Goal: Task Accomplishment & Management: Manage account settings

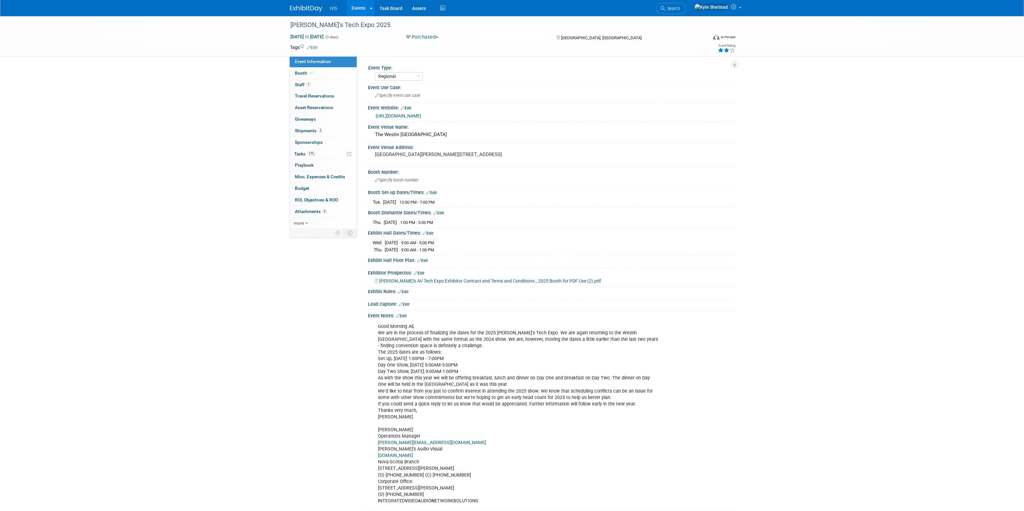
select select "Regional"
click at [363, 6] on link "Events" at bounding box center [358, 8] width 23 height 16
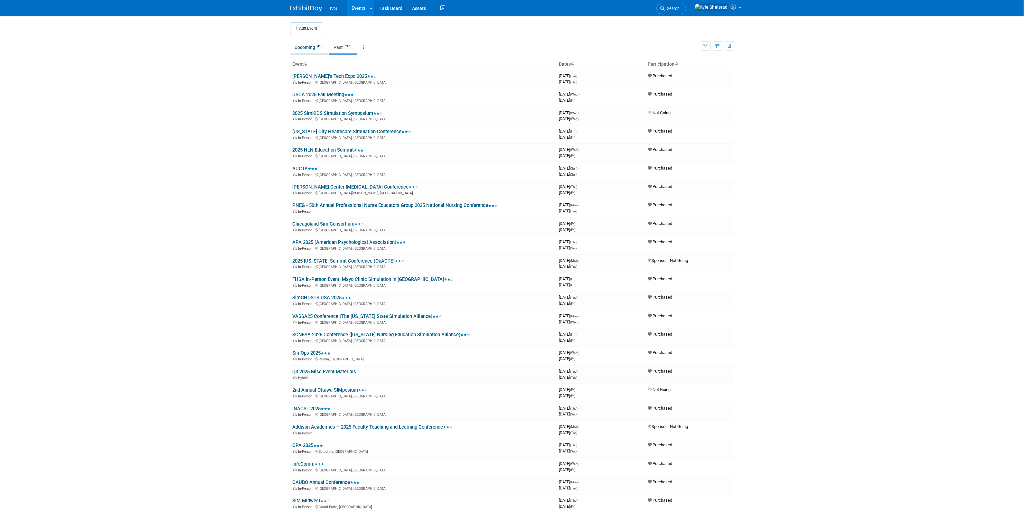
click at [311, 52] on link "Upcoming 41" at bounding box center [309, 47] width 38 height 12
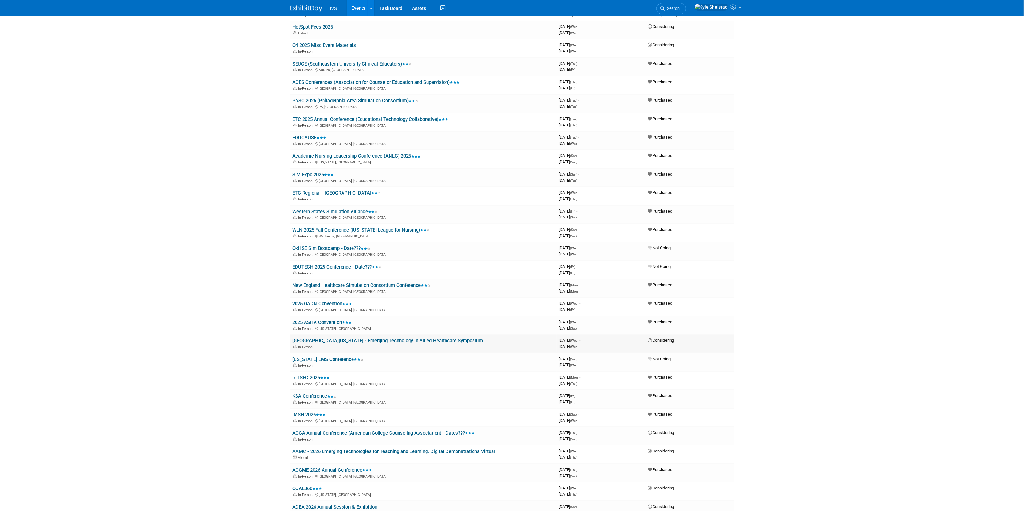
scroll to position [188, 0]
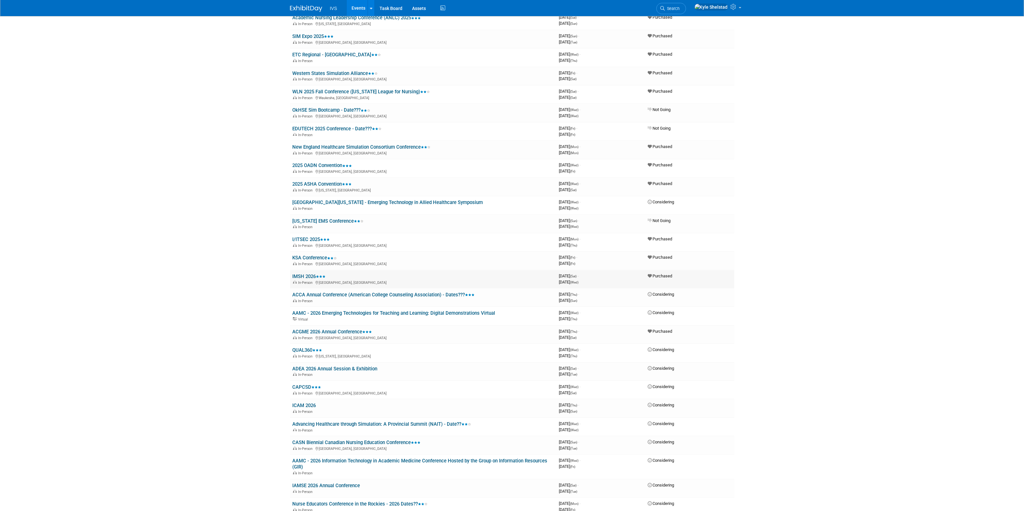
click at [307, 270] on td "IMSH 2026 In-Person San Antonio, TX" at bounding box center [423, 279] width 266 height 18
click at [308, 273] on link "IMSH 2026" at bounding box center [308, 276] width 33 height 6
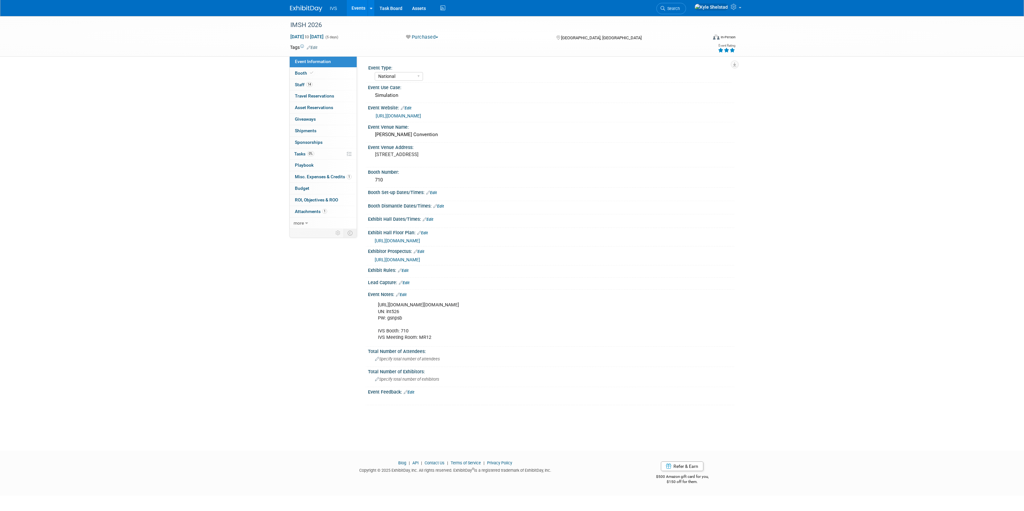
select select "National"
click at [332, 98] on span "Travel Reservations 0" at bounding box center [314, 95] width 39 height 5
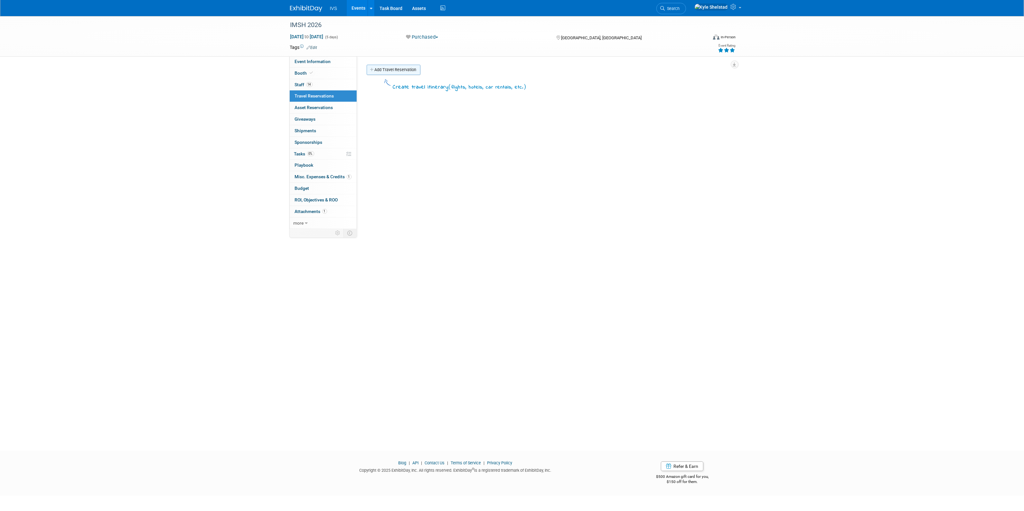
click at [385, 69] on link "Add Travel Reservation" at bounding box center [393, 70] width 54 height 10
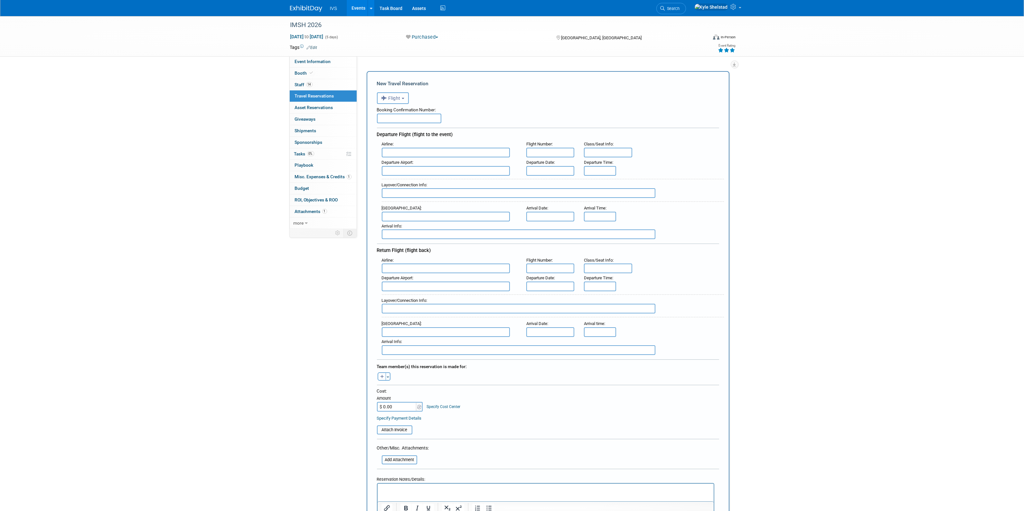
click at [395, 99] on span "Flight" at bounding box center [390, 98] width 19 height 5
click at [403, 202] on label "Hotel" at bounding box center [412, 202] width 64 height 10
click at [378, 202] on input "Hotel" at bounding box center [376, 201] width 4 height 4
select select "6"
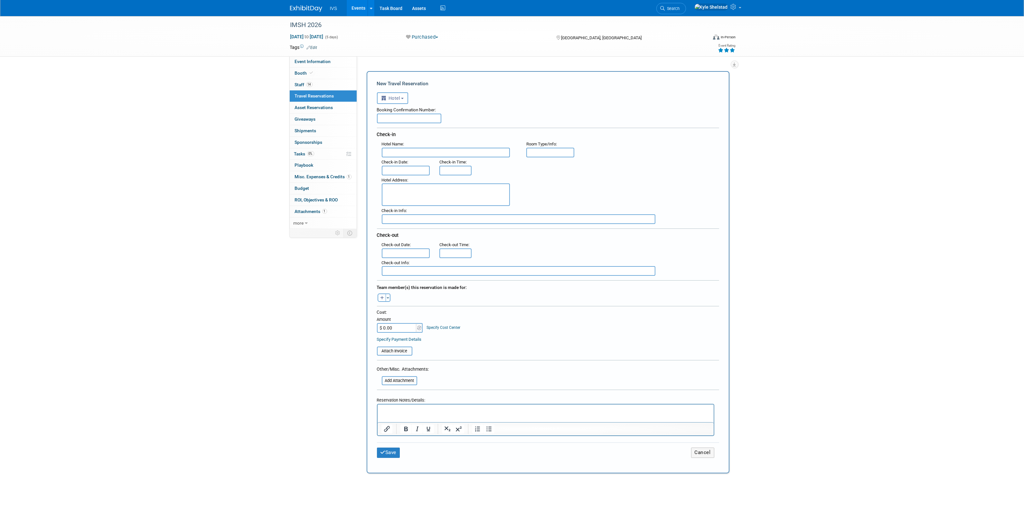
click at [401, 115] on input "text" at bounding box center [409, 119] width 64 height 10
type input "[PERSON_NAME]"
click at [396, 92] on button "Hotel" at bounding box center [393, 98] width 32 height 12
click at [401, 123] on label "Flight" at bounding box center [412, 125] width 64 height 10
click at [378, 123] on input "Flight" at bounding box center [376, 124] width 4 height 4
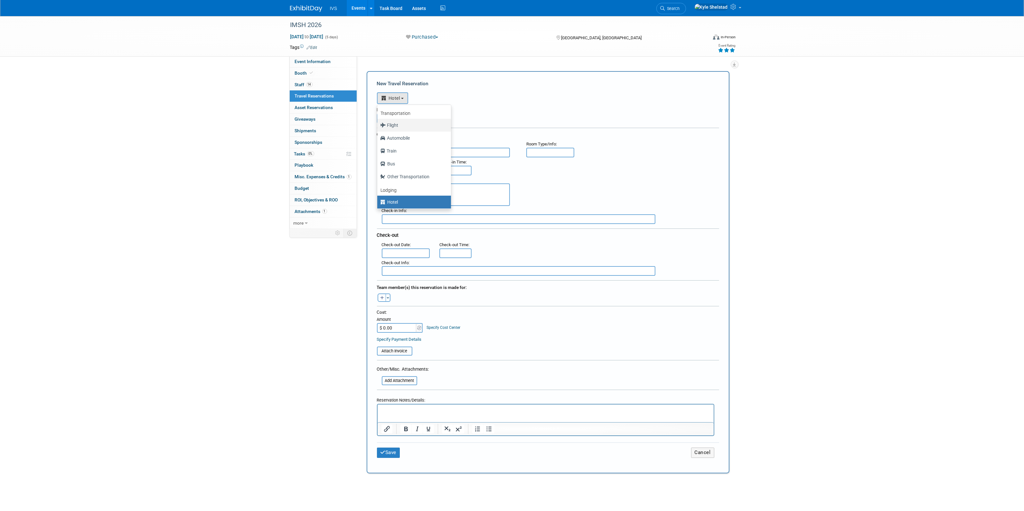
select select "1"
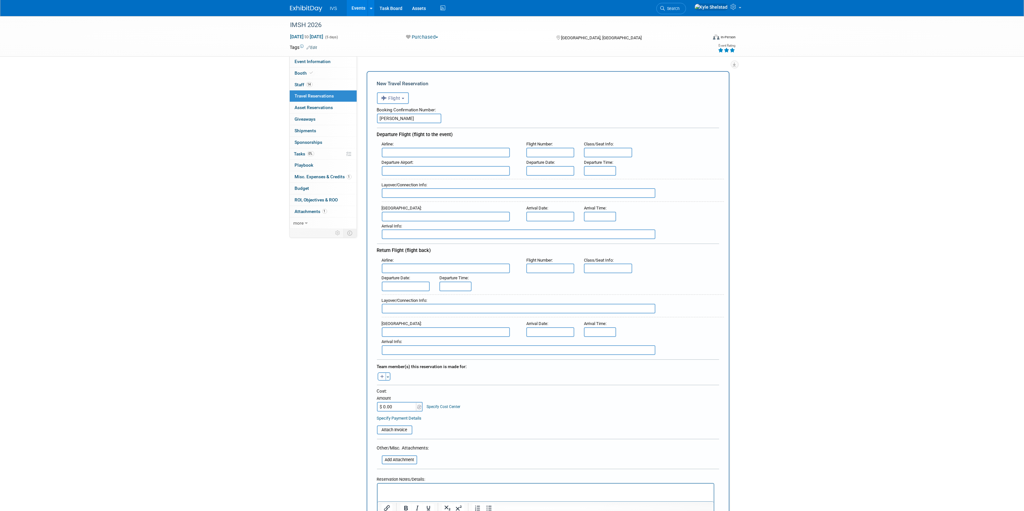
click at [393, 405] on input "$ 0.00" at bounding box center [397, 407] width 40 height 10
type input "$ 558.37"
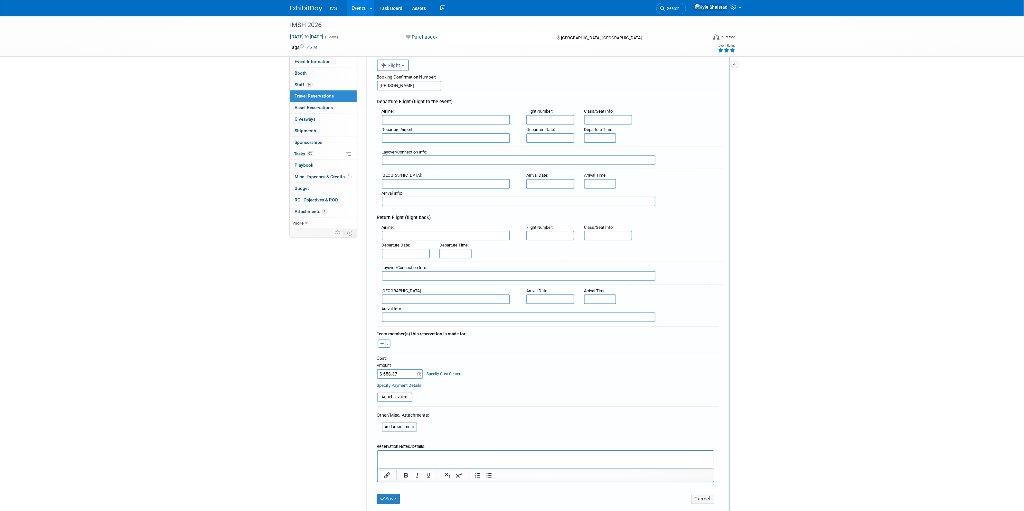
scroll to position [107, 0]
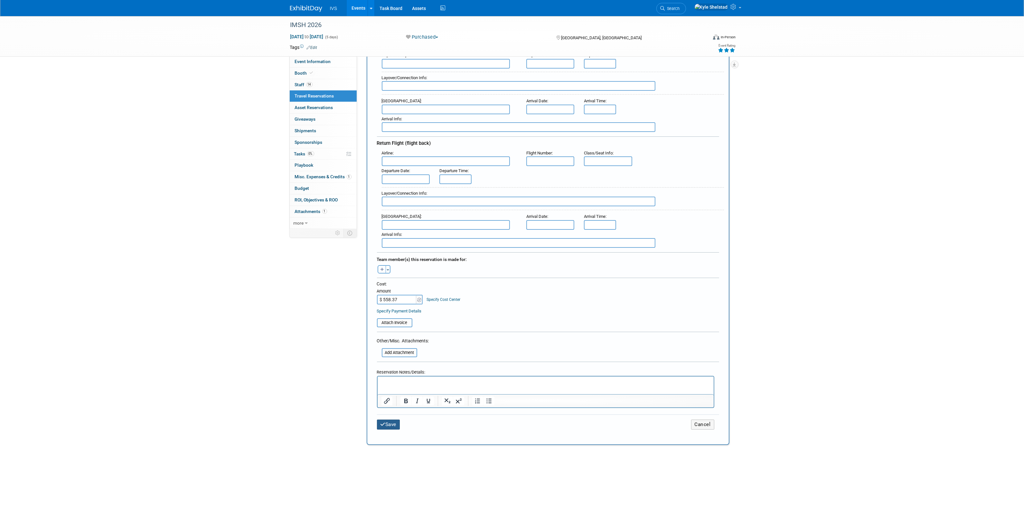
click at [390, 421] on button "Save" at bounding box center [388, 425] width 23 height 10
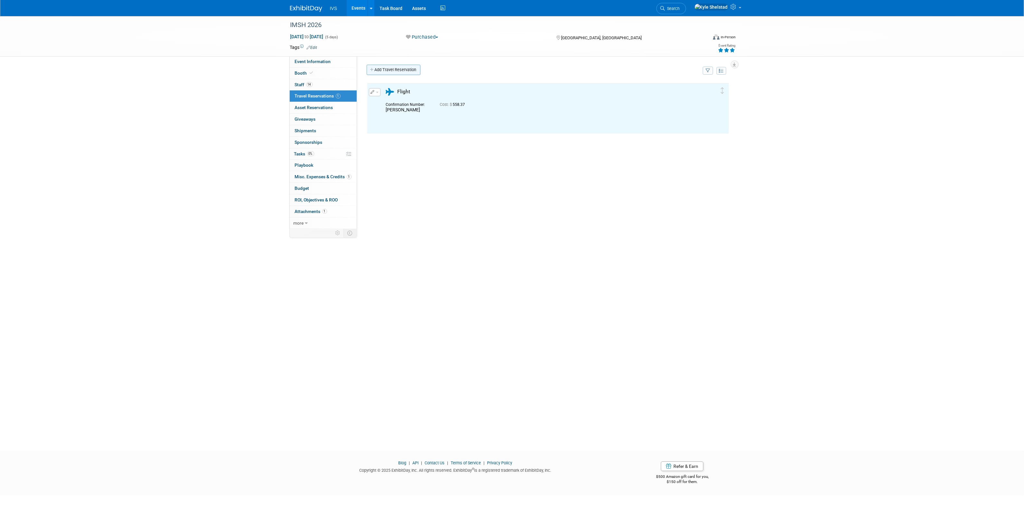
scroll to position [0, 0]
click at [401, 70] on link "Add Travel Reservation" at bounding box center [393, 70] width 54 height 10
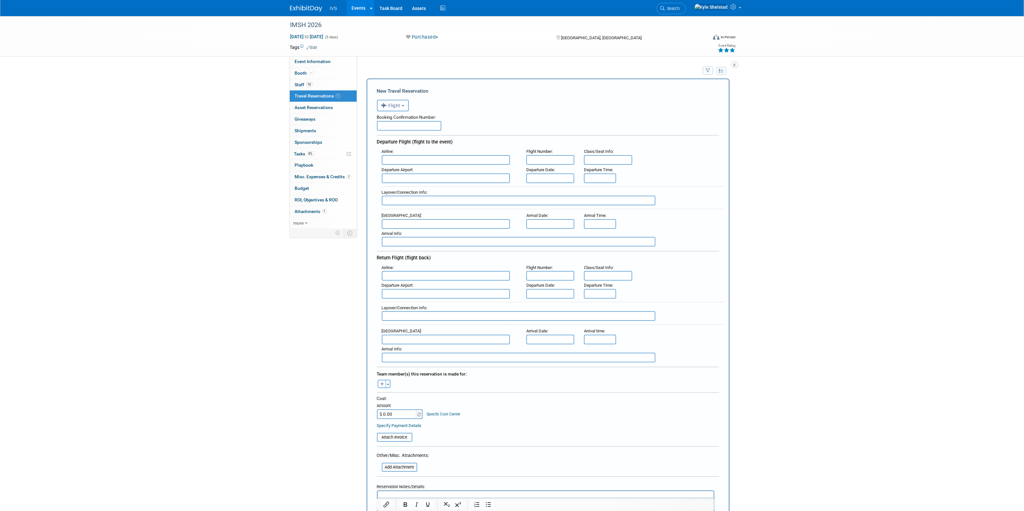
click at [404, 107] on button "Flight" at bounding box center [393, 106] width 32 height 12
click at [404, 210] on label "Hotel" at bounding box center [412, 210] width 64 height 10
click at [378, 210] on input "Hotel" at bounding box center [376, 209] width 4 height 4
select select "6"
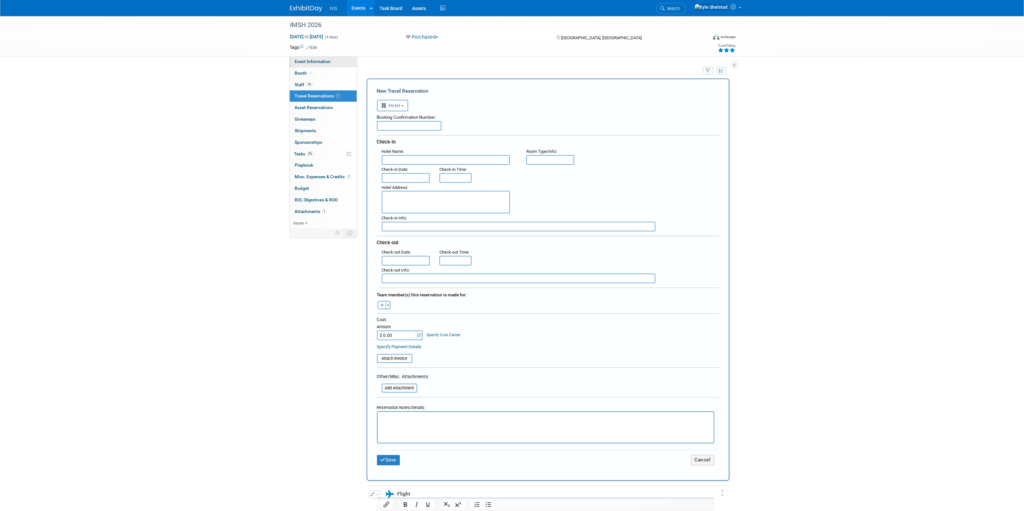
click at [323, 60] on span "Event Information" at bounding box center [313, 61] width 36 height 5
select select "National"
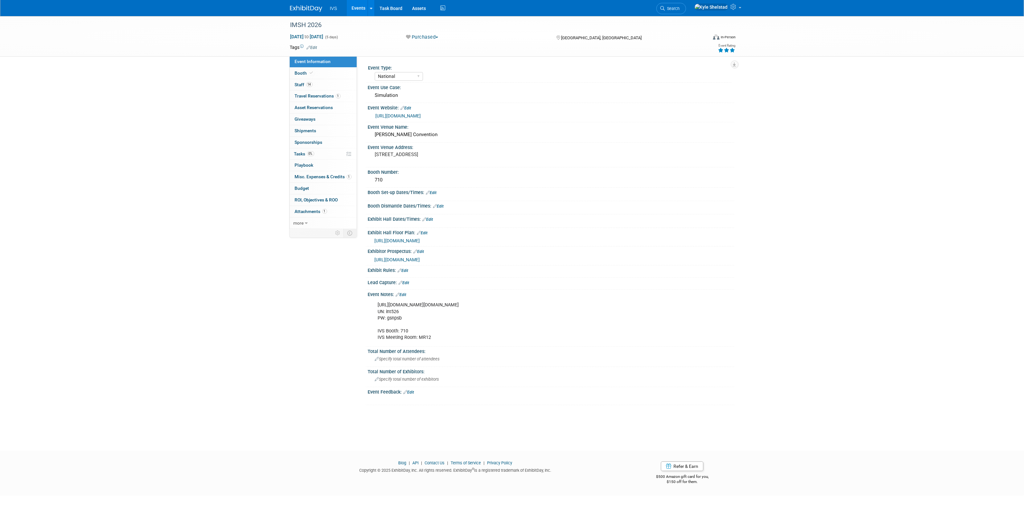
drag, startPoint x: 609, startPoint y: 303, endPoint x: 377, endPoint y: 305, distance: 231.7
click at [377, 305] on div "https://ssh.expoplanner.com/index.cfm?do=exhibCenter.main&event_id=25&exhib_id=…" at bounding box center [518, 321] width 290 height 45
copy div "[URL][DOMAIN_NAME][DOMAIN_NAME]"
click at [352, 9] on link "Events" at bounding box center [358, 8] width 23 height 16
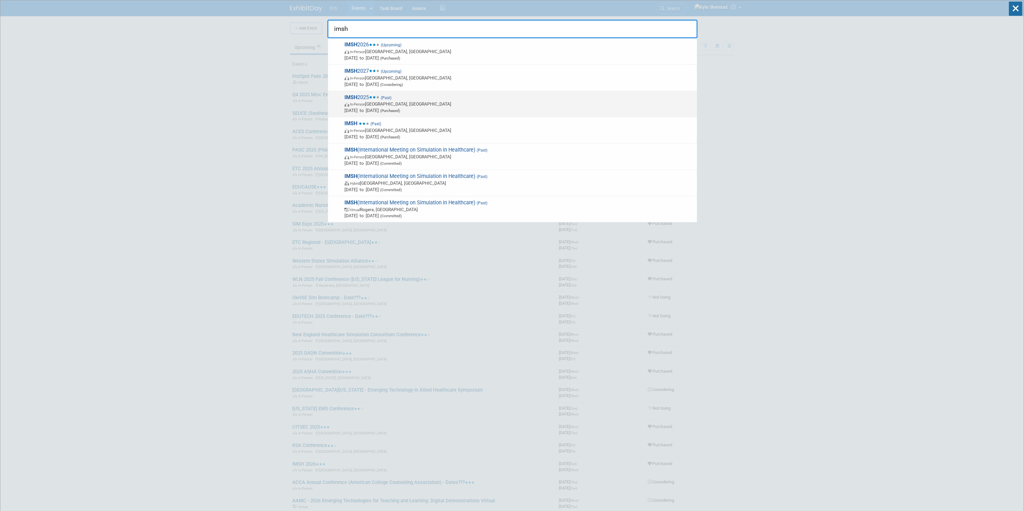
type input "imsh"
click at [407, 99] on span "IMSH 2025 (Past) In-Person Orlando, FL Jan 10, 2025 to Jan 14, 2025 (Purchased)" at bounding box center [517, 104] width 351 height 20
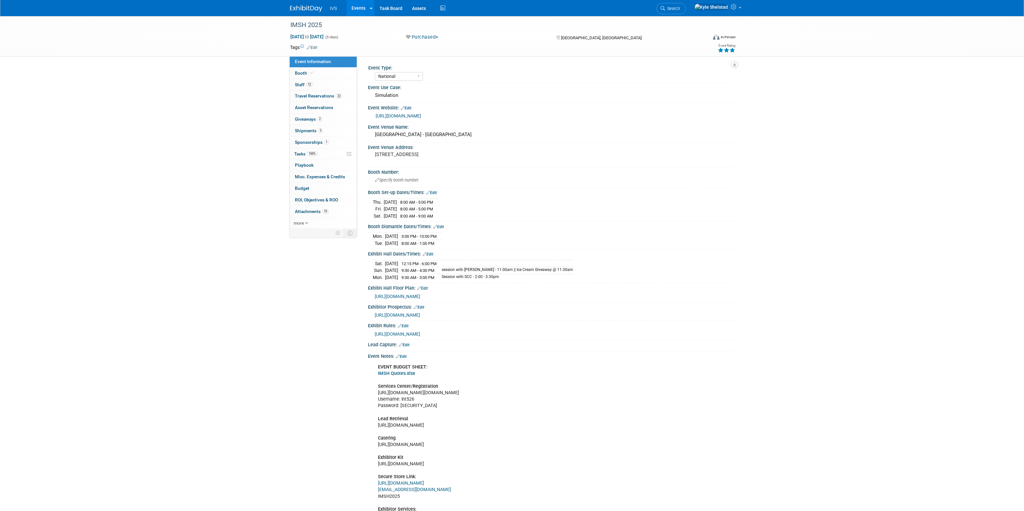
select select "National"
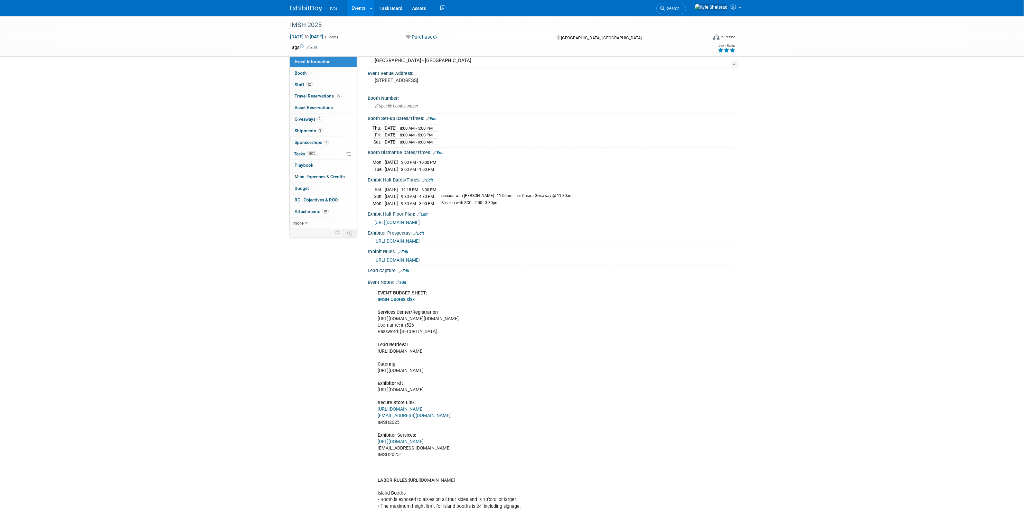
scroll to position [80, 0]
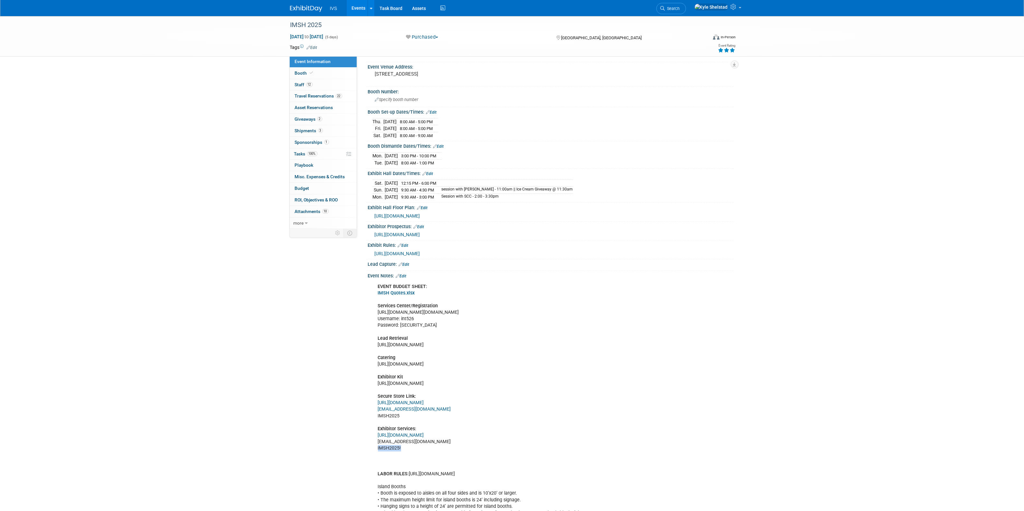
drag, startPoint x: 407, startPoint y: 451, endPoint x: 377, endPoint y: 451, distance: 30.2
click at [377, 451] on div "EVENT BUDGET SHEET: IMSH Quotes.xlsx Services Center/Registration [URL][DOMAIN_…" at bounding box center [518, 406] width 290 height 252
copy div "IMSH2025!"
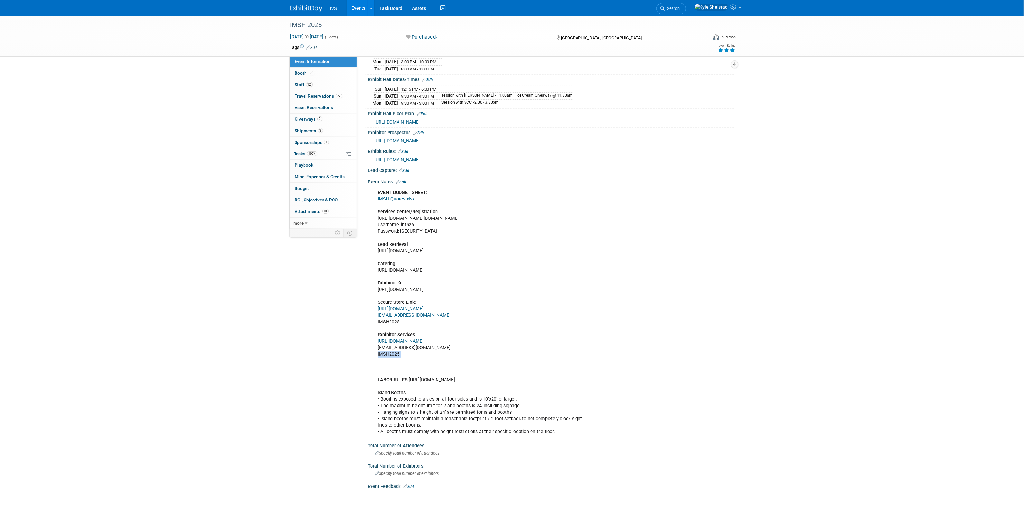
scroll to position [188, 0]
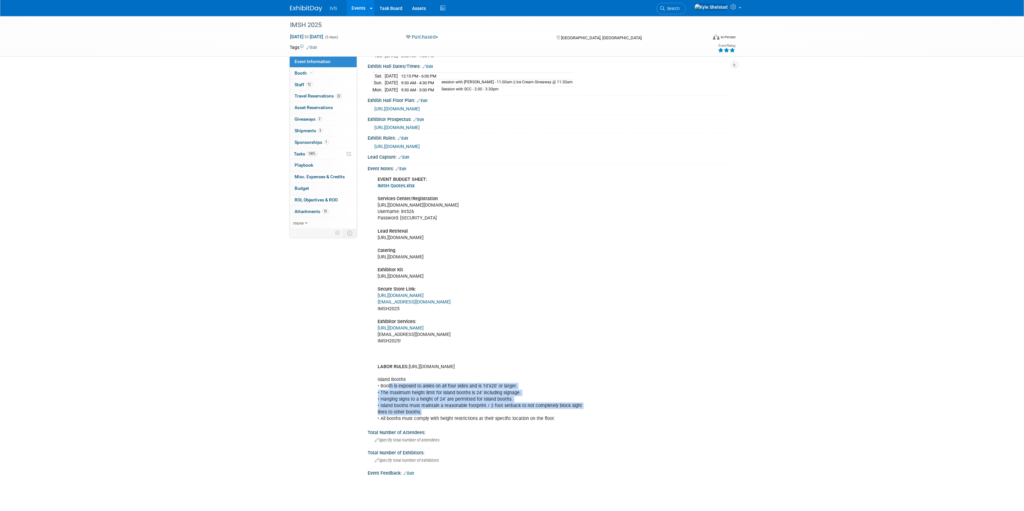
drag, startPoint x: 387, startPoint y: 384, endPoint x: 485, endPoint y: 416, distance: 103.3
click at [485, 416] on div "EVENT BUDGET SHEET: IMSH Quotes.xlsx Services Center/Registration [URL][DOMAIN_…" at bounding box center [518, 299] width 290 height 252
click at [484, 415] on div "EVENT BUDGET SHEET: IMSH Quotes.xlsx Services Center/Registration https://ssh.e…" at bounding box center [518, 299] width 290 height 252
drag, startPoint x: 528, startPoint y: 419, endPoint x: 440, endPoint y: 404, distance: 88.8
click at [441, 404] on div "EVENT BUDGET SHEET: IMSH Quotes.xlsx Services Center/Registration https://ssh.e…" at bounding box center [518, 299] width 290 height 252
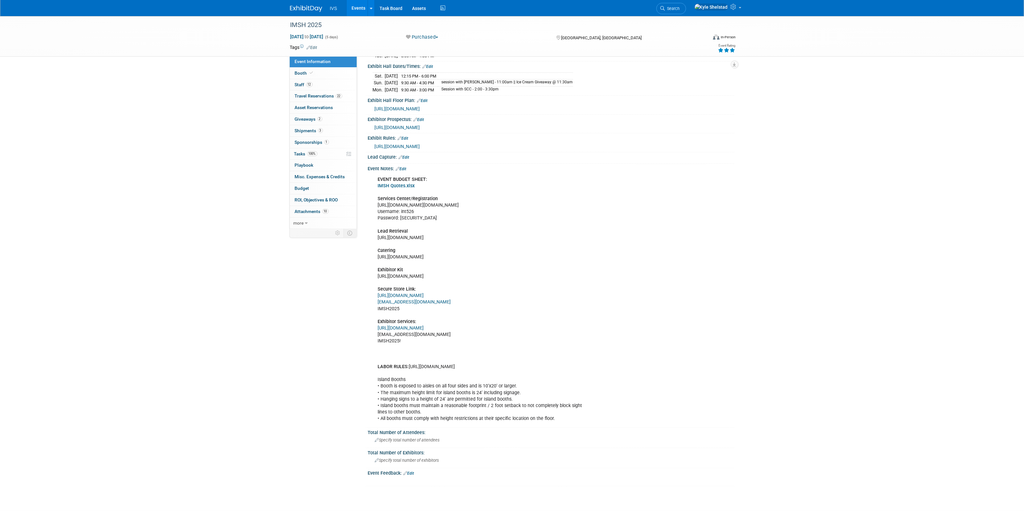
click at [440, 403] on div "EVENT BUDGET SHEET: IMSH Quotes.xlsx Services Center/Registration https://ssh.e…" at bounding box center [518, 299] width 290 height 252
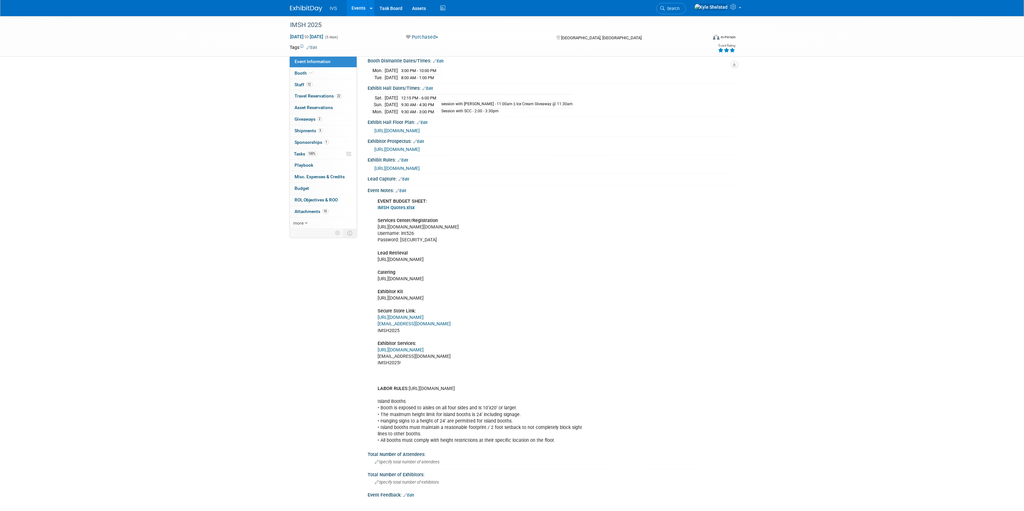
scroll to position [80, 0]
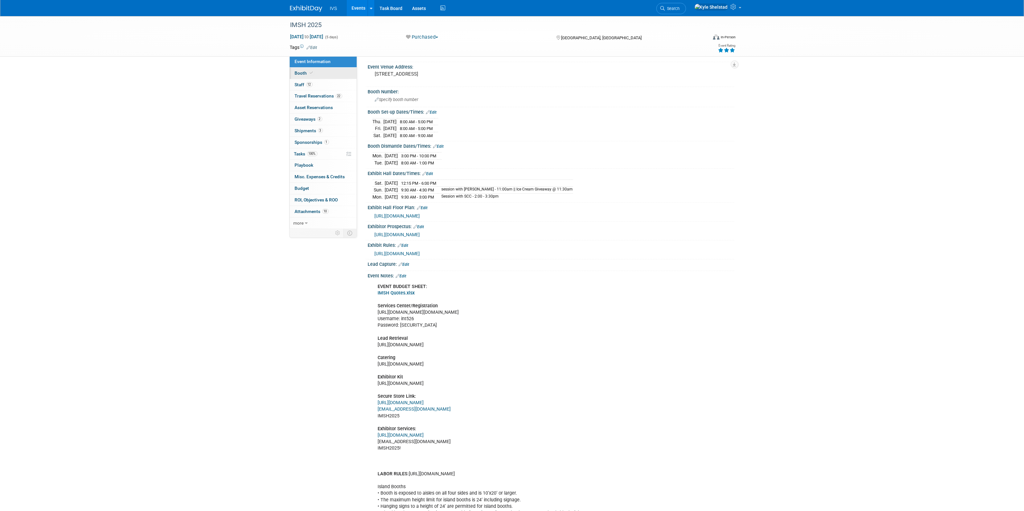
click at [327, 72] on link "Booth" at bounding box center [323, 73] width 67 height 11
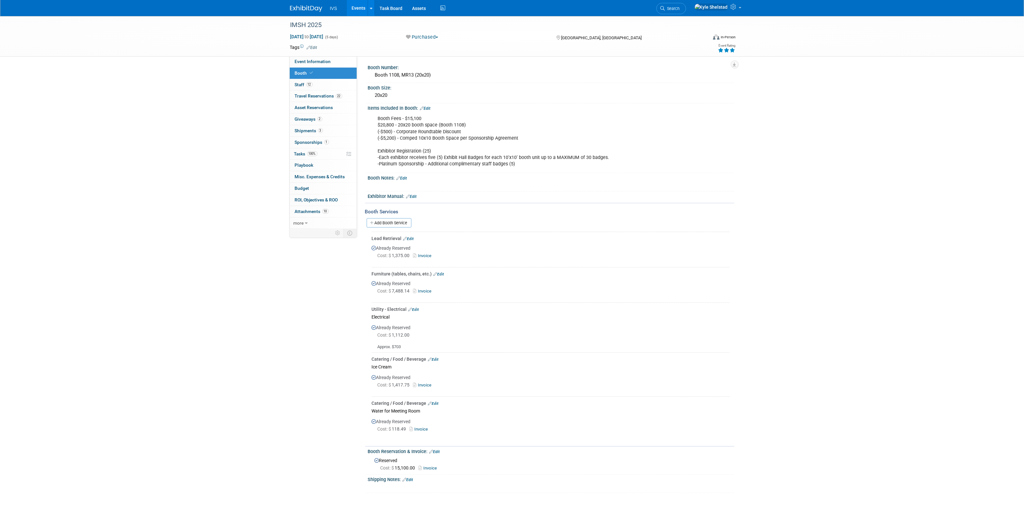
scroll to position [0, 0]
drag, startPoint x: 392, startPoint y: 121, endPoint x: 431, endPoint y: 137, distance: 42.0
click at [431, 137] on div "Booth Fees - $15,100 $20,800 - 20x20 booth space (Booth 1108) (-$500) - Corpora…" at bounding box center [518, 142] width 290 height 58
click at [431, 136] on div "Booth Fees - $15,100 $20,800 - 20x20 booth space (Booth 1108) (-$500) - Corpora…" at bounding box center [518, 142] width 290 height 58
click at [286, 256] on div "Event Information Event Info Booth Booth 12 Staff 12 Staff 22 Travel Reservatio…" at bounding box center [512, 254] width 454 height 477
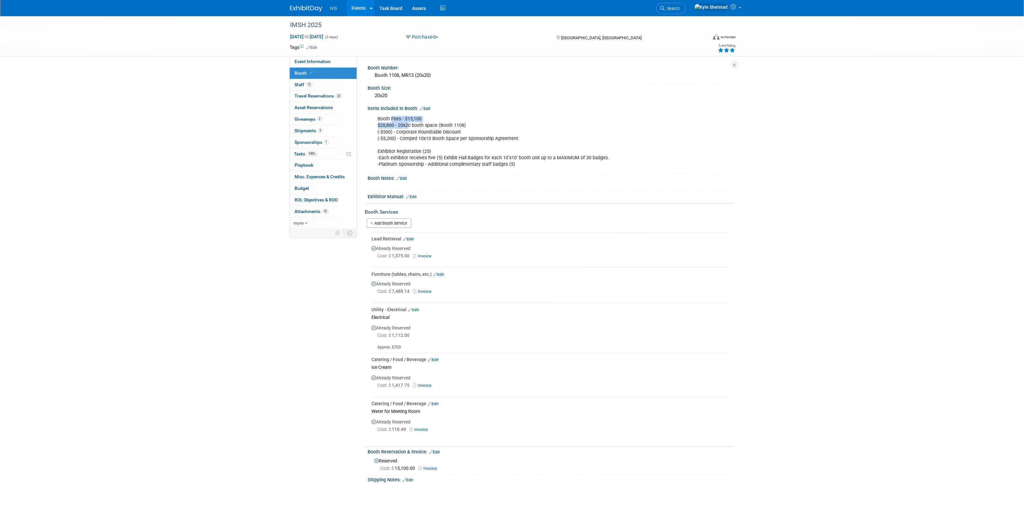
drag, startPoint x: 390, startPoint y: 117, endPoint x: 488, endPoint y: 166, distance: 109.5
click at [473, 158] on div "Booth Fees - $15,100 $20,800 - 20x20 booth space (Booth 1108) (-$500) - Corpora…" at bounding box center [518, 142] width 290 height 58
click at [486, 163] on div "Booth Fees - $15,100 $20,800 - 20x20 booth space (Booth 1108) (-$500) - Corpora…" at bounding box center [518, 142] width 290 height 58
click at [359, 10] on link "Events" at bounding box center [358, 8] width 23 height 16
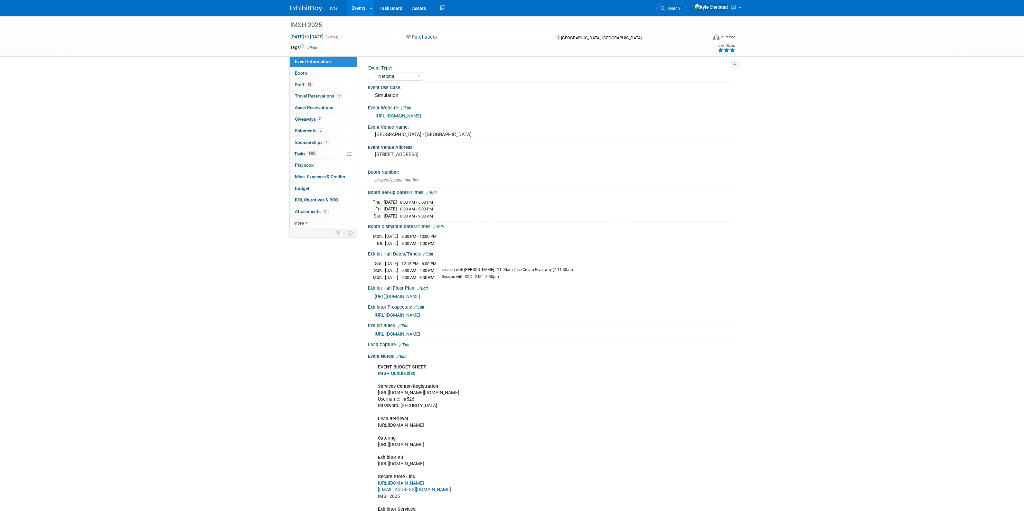
select select "National"
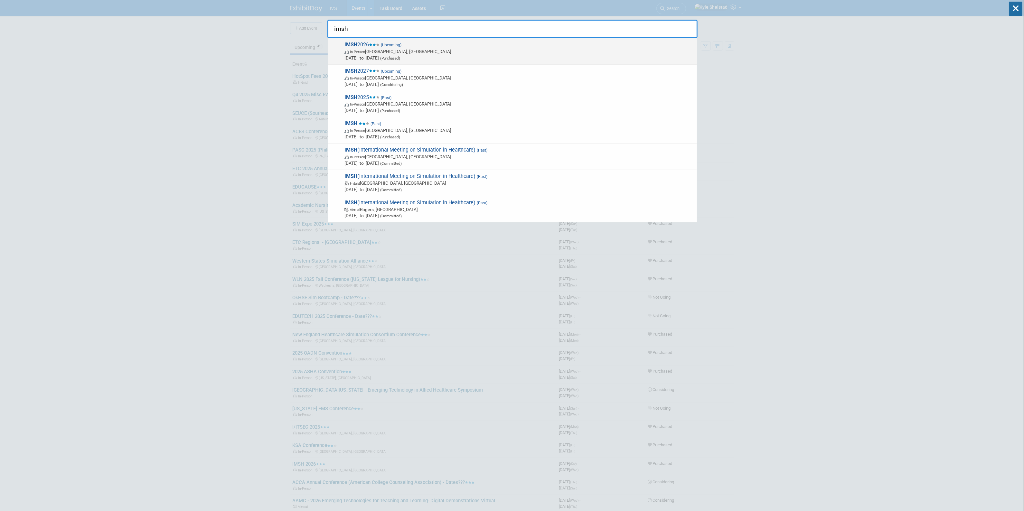
type input "imsh"
click at [441, 39] on div "IMSH 2026 (Upcoming) In-Person San Antonio, TX Jan 10, 2026 to Jan 14, 2026 (Pu…" at bounding box center [512, 51] width 369 height 26
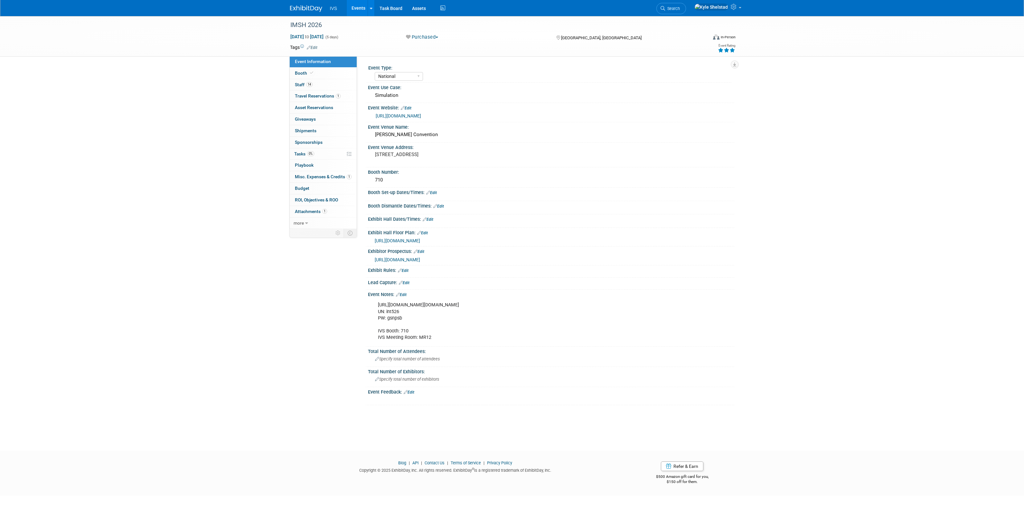
select select "National"
click at [322, 97] on span "Travel Reservations 1" at bounding box center [318, 95] width 46 height 5
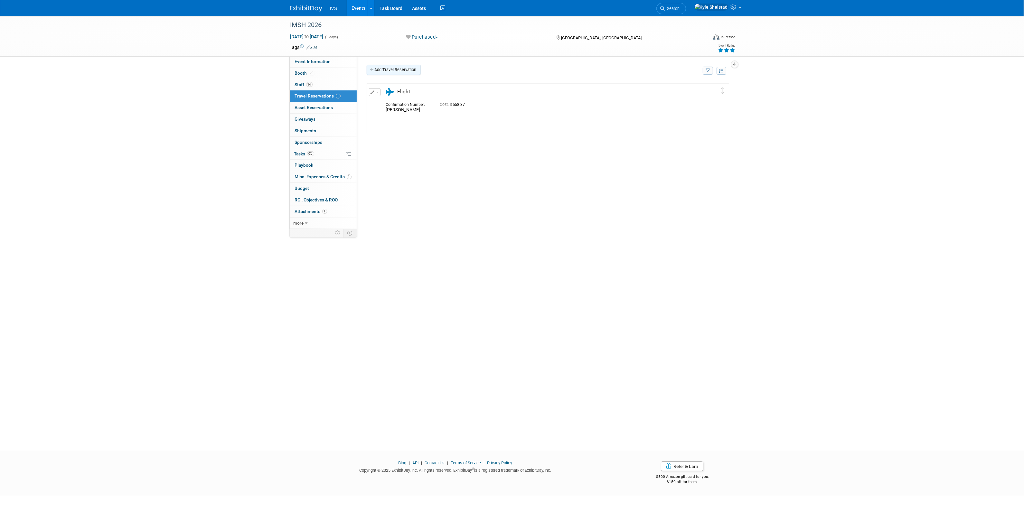
click at [390, 68] on link "Add Travel Reservation" at bounding box center [393, 70] width 54 height 10
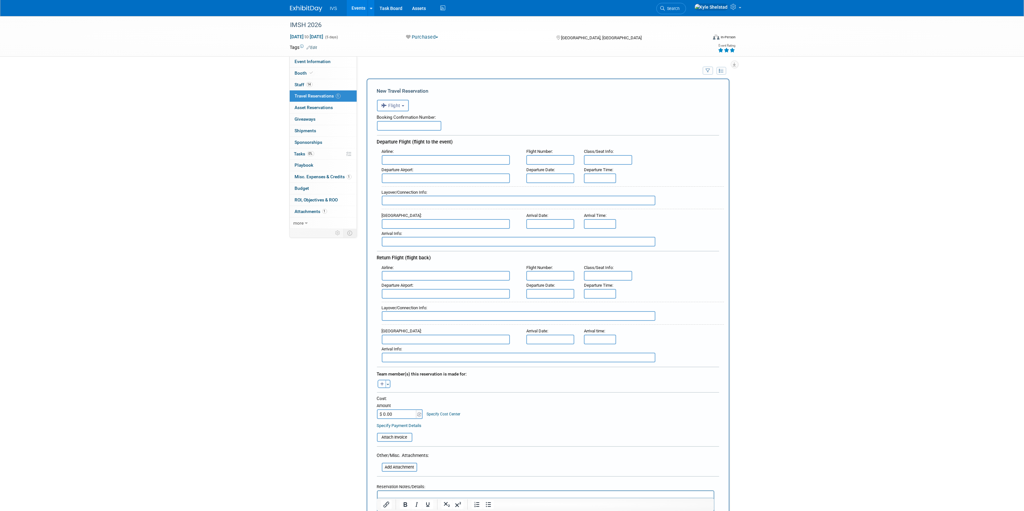
click at [398, 109] on button "Flight" at bounding box center [393, 106] width 32 height 12
click at [403, 211] on label "Hotel" at bounding box center [412, 210] width 64 height 10
click at [378, 211] on input "Hotel" at bounding box center [376, 209] width 4 height 4
select select "6"
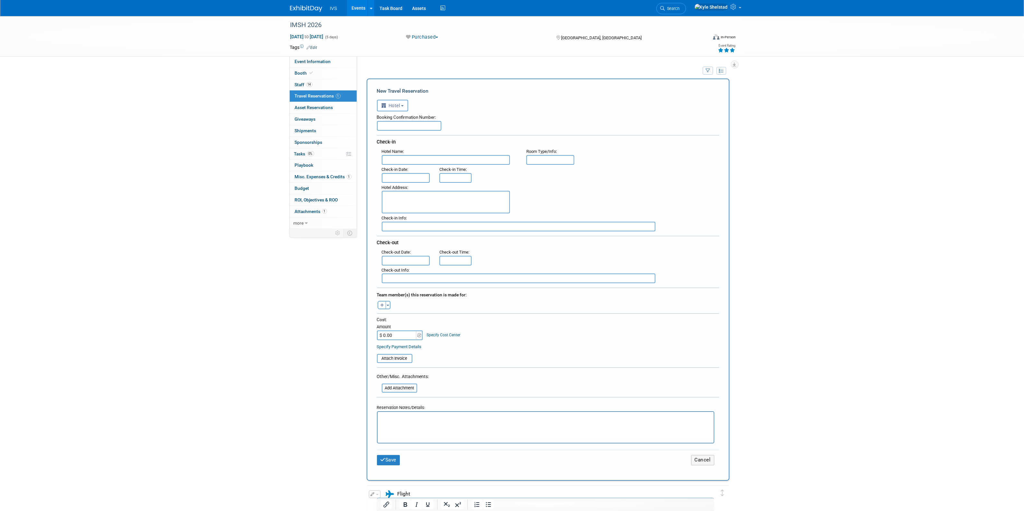
click at [400, 334] on input "$ 0.00" at bounding box center [397, 335] width 40 height 10
paste input "1,878"
type input "$ 1,878.00"
click at [388, 459] on button "Save" at bounding box center [388, 460] width 23 height 10
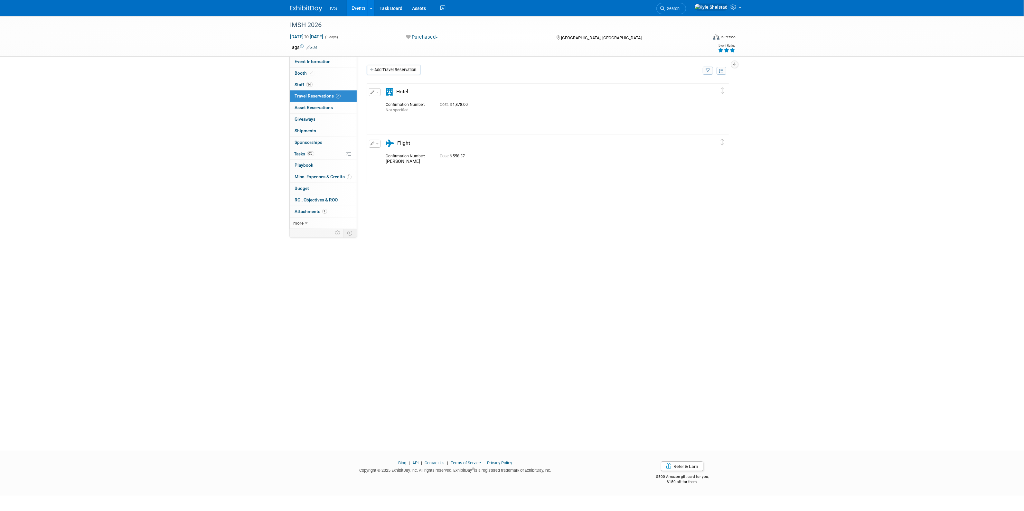
click at [371, 144] on icon "button" at bounding box center [373, 144] width 4 height 4
click at [377, 97] on div "Edit Reservation [GEOGRAPHIC_DATA]" at bounding box center [374, 94] width 14 height 12
click at [375, 97] on div "Edit Reservation [GEOGRAPHIC_DATA]" at bounding box center [372, 94] width 7 height 12
click at [375, 94] on button "button" at bounding box center [375, 92] width 12 height 8
click at [388, 103] on button "Edit Reservation" at bounding box center [396, 103] width 54 height 9
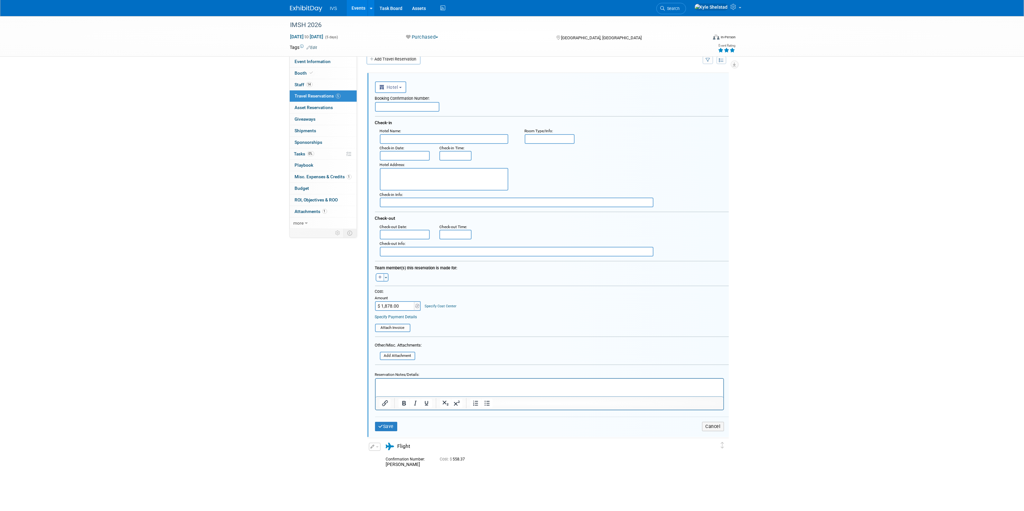
drag, startPoint x: 401, startPoint y: 303, endPoint x: 362, endPoint y: 301, distance: 38.4
click at [362, 301] on div "<i class="fas fa-plane" style="padding: 6px 4px 6px 1px;"></i> Flight <i class=…" at bounding box center [548, 278] width 372 height 421
paste input "2,412.96"
type input "$ 2,412.96"
click at [385, 422] on button "Save" at bounding box center [386, 426] width 23 height 9
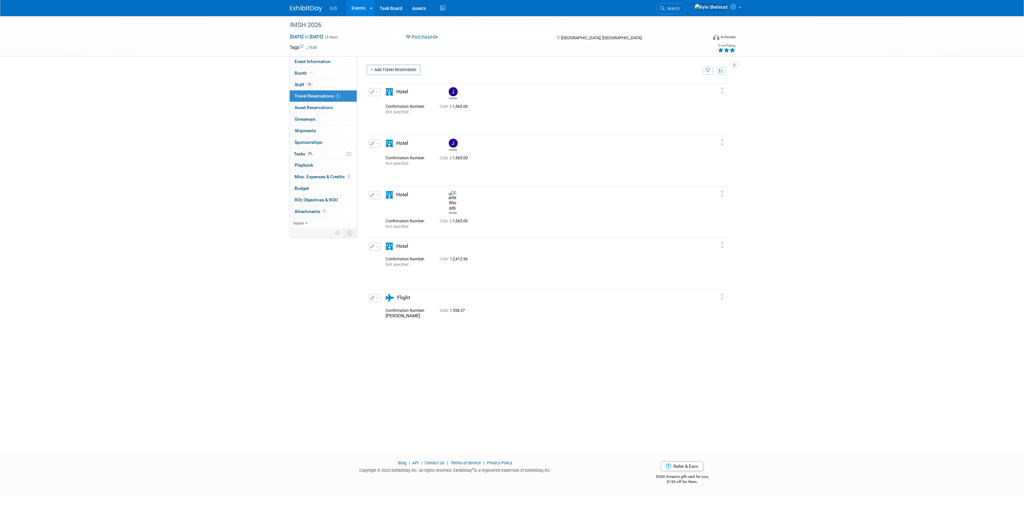
click at [374, 246] on icon "button" at bounding box center [373, 247] width 4 height 4
click at [393, 256] on button "Edit Reservation" at bounding box center [396, 257] width 54 height 9
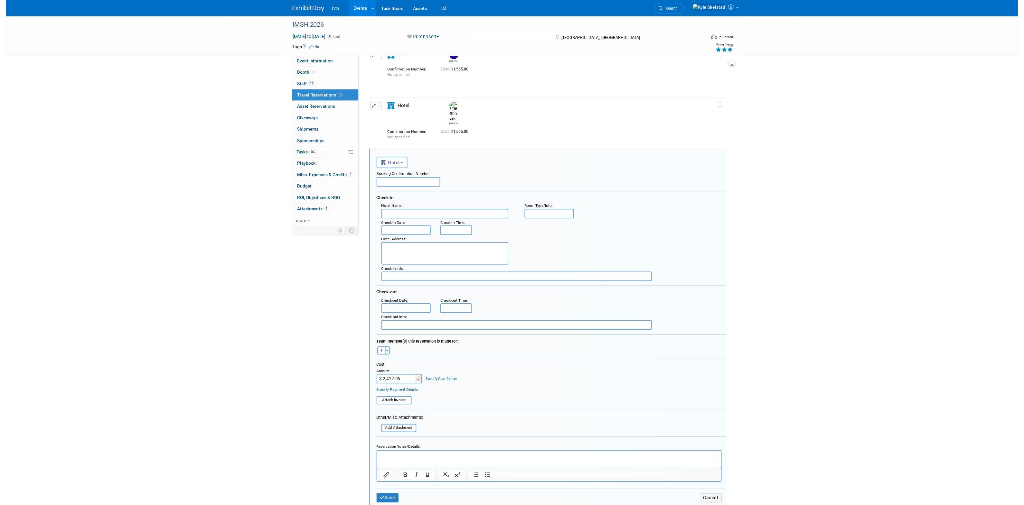
scroll to position [31, 0]
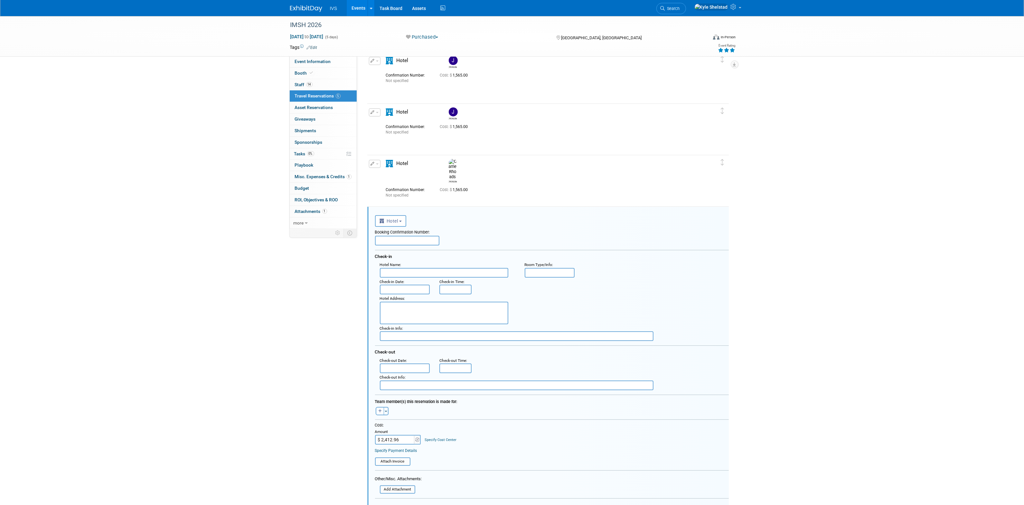
click at [389, 242] on input "text" at bounding box center [407, 241] width 64 height 10
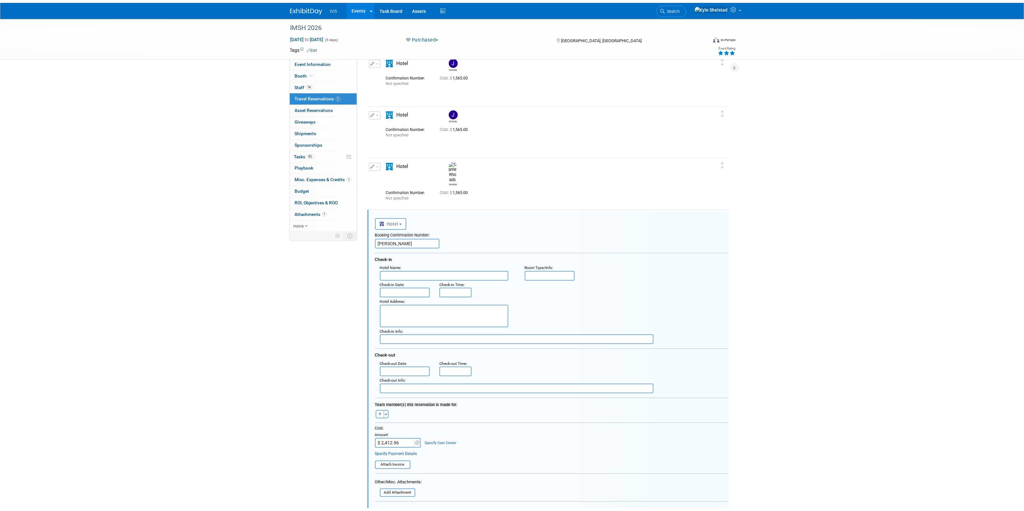
scroll to position [192, 0]
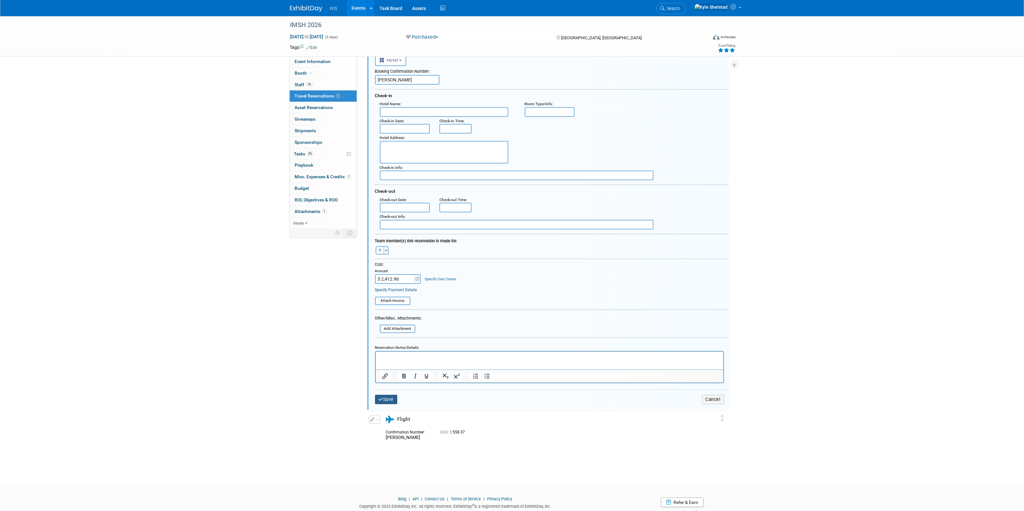
type input "[PERSON_NAME]"
click at [390, 396] on button "Save" at bounding box center [386, 399] width 23 height 9
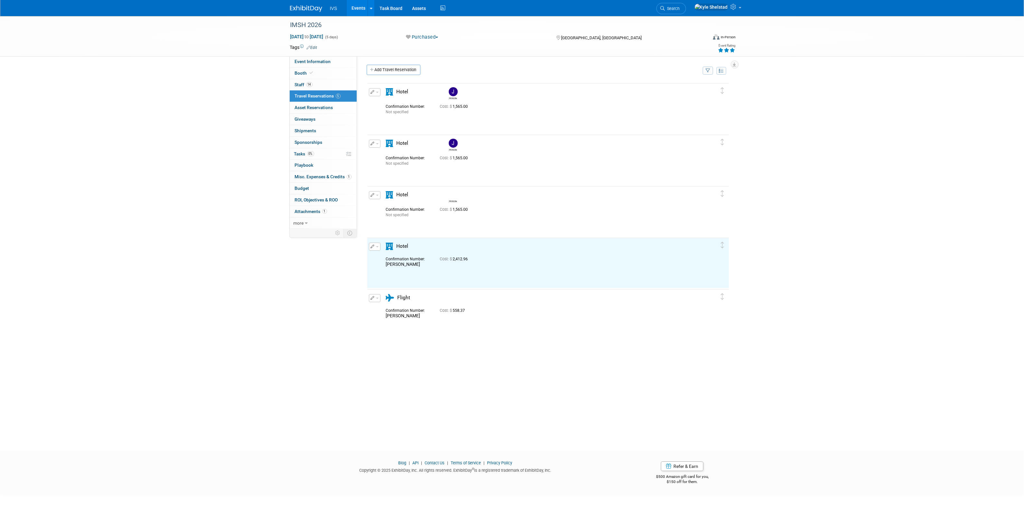
scroll to position [0, 0]
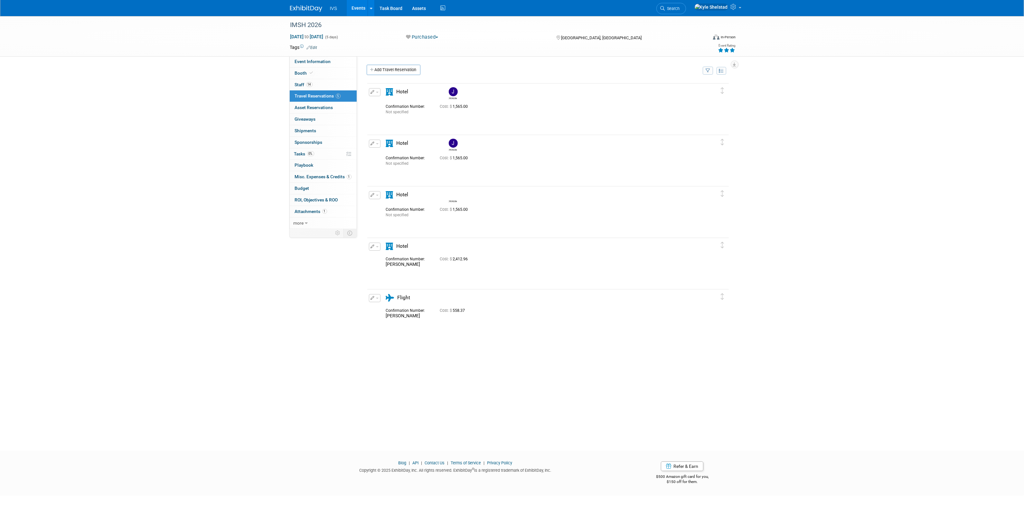
click at [809, 313] on div "IMSH 2026 [DATE] to [DATE] (5 days) [DATE] to [DATE] Purchased Committed Consid…" at bounding box center [512, 227] width 1024 height 423
click at [128, 134] on div "IMSH 2026 [DATE] to [DATE] (5 days) [DATE] to [DATE] Purchased Committed Consid…" at bounding box center [512, 227] width 1024 height 423
